Goal: Task Accomplishment & Management: Complete application form

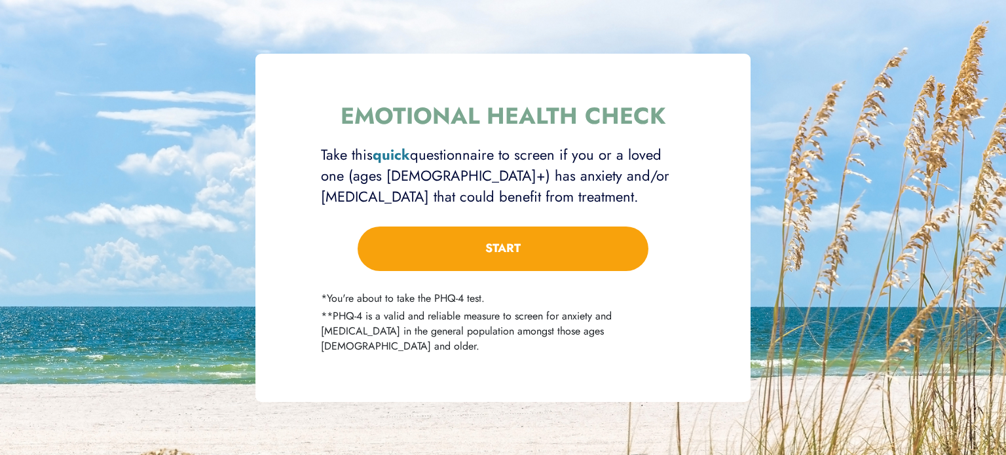
click at [600, 249] on button "Start" at bounding box center [504, 248] width 292 height 45
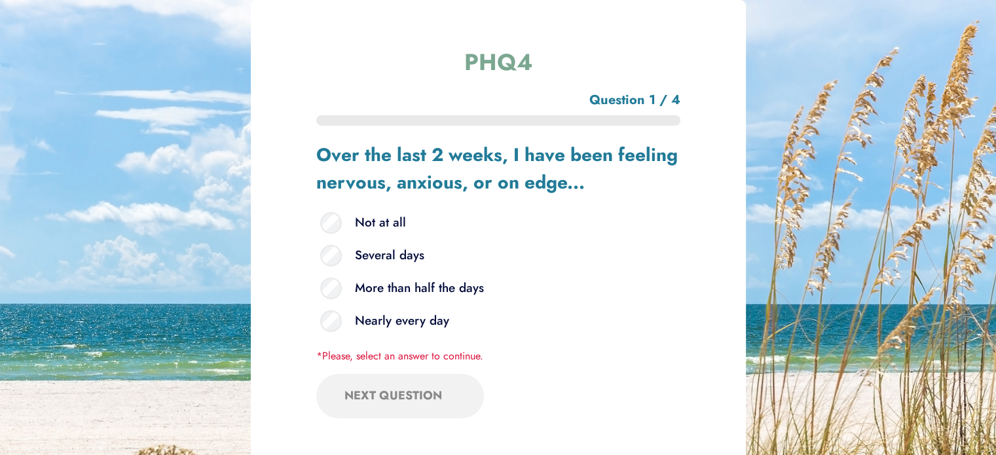
click at [398, 326] on label "Nearly every day" at bounding box center [498, 321] width 364 height 33
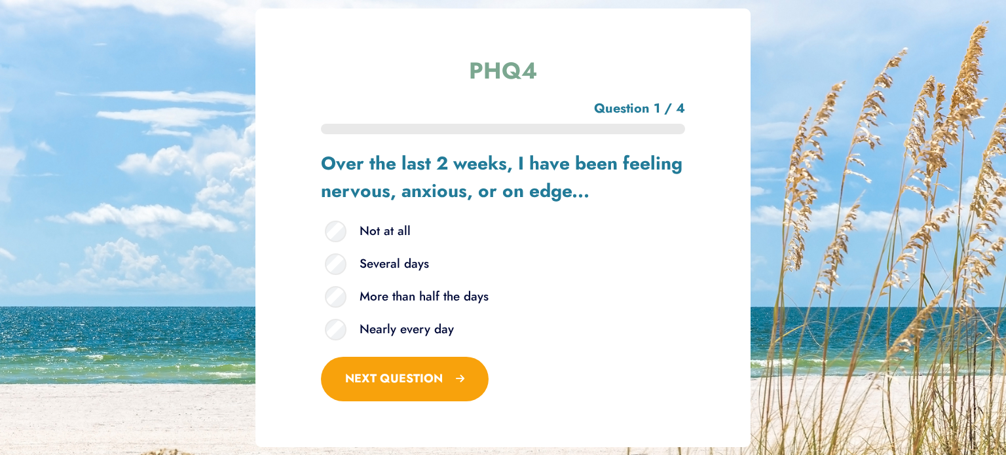
click at [422, 366] on button "next question" at bounding box center [405, 378] width 168 height 45
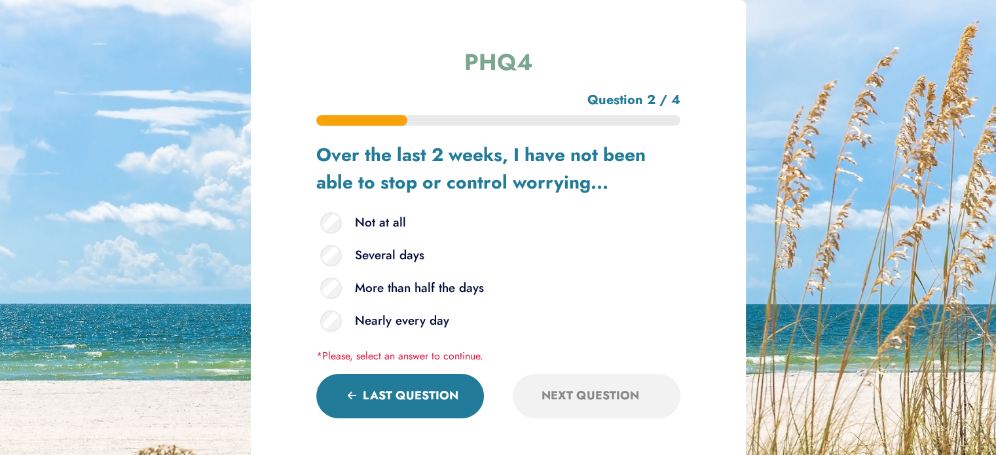
click at [418, 293] on label "More than half the days" at bounding box center [498, 289] width 364 height 33
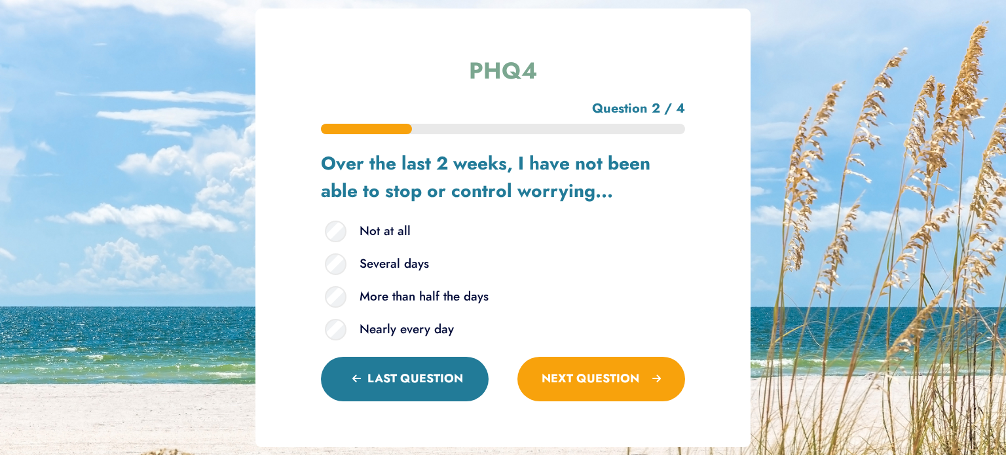
click at [567, 371] on button "next question" at bounding box center [602, 378] width 168 height 45
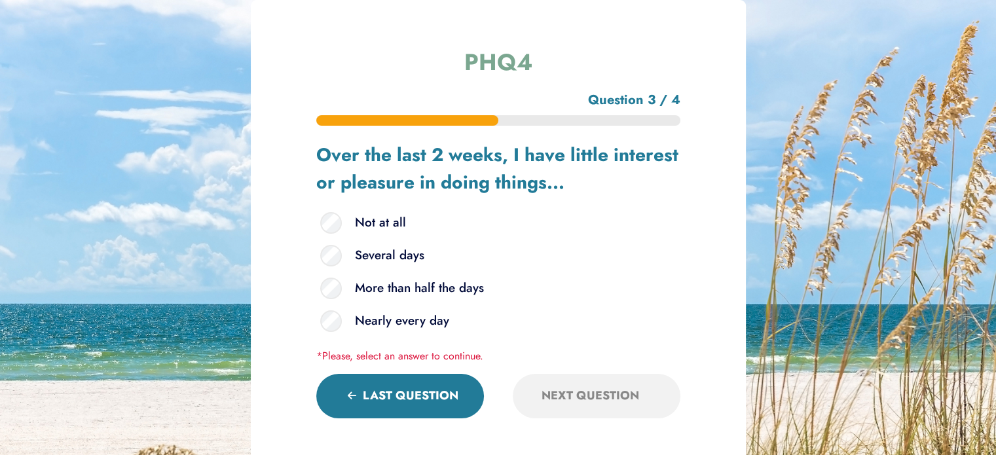
click at [396, 254] on label "Several days" at bounding box center [498, 256] width 364 height 33
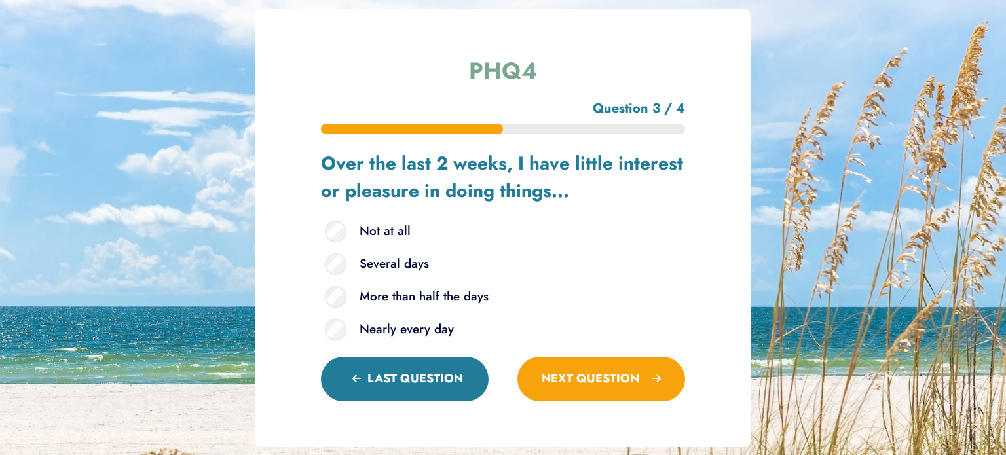
click at [542, 362] on button "next question" at bounding box center [602, 378] width 168 height 45
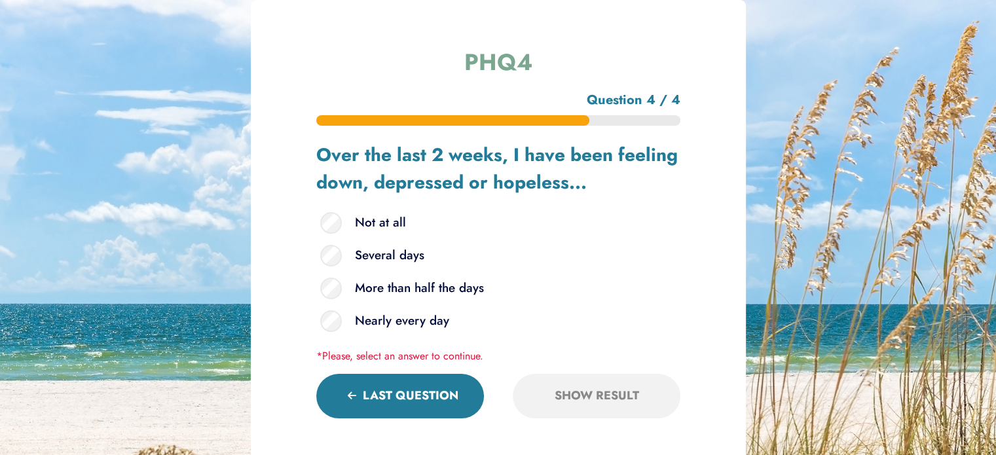
click at [443, 284] on label "More than half the days" at bounding box center [498, 289] width 364 height 33
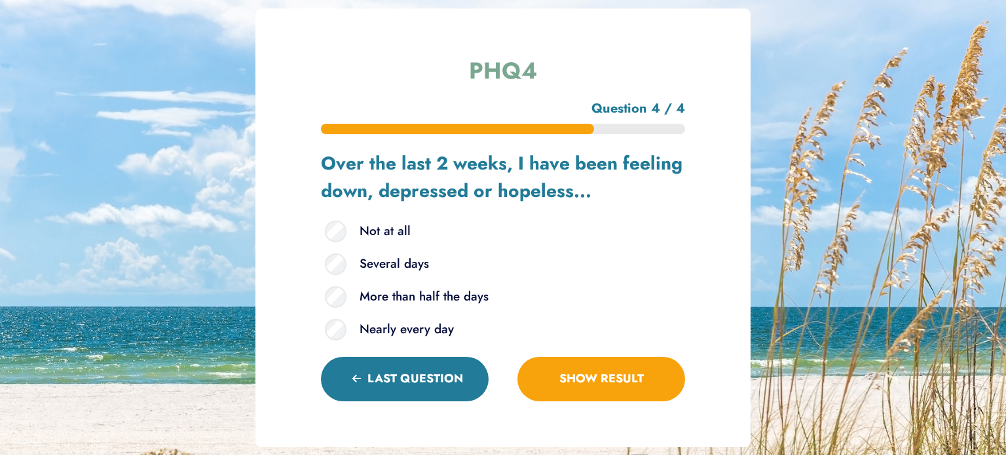
click at [597, 373] on button "Please, answer all questions Show Result" at bounding box center [602, 378] width 168 height 45
